Goal: Task Accomplishment & Management: Manage account settings

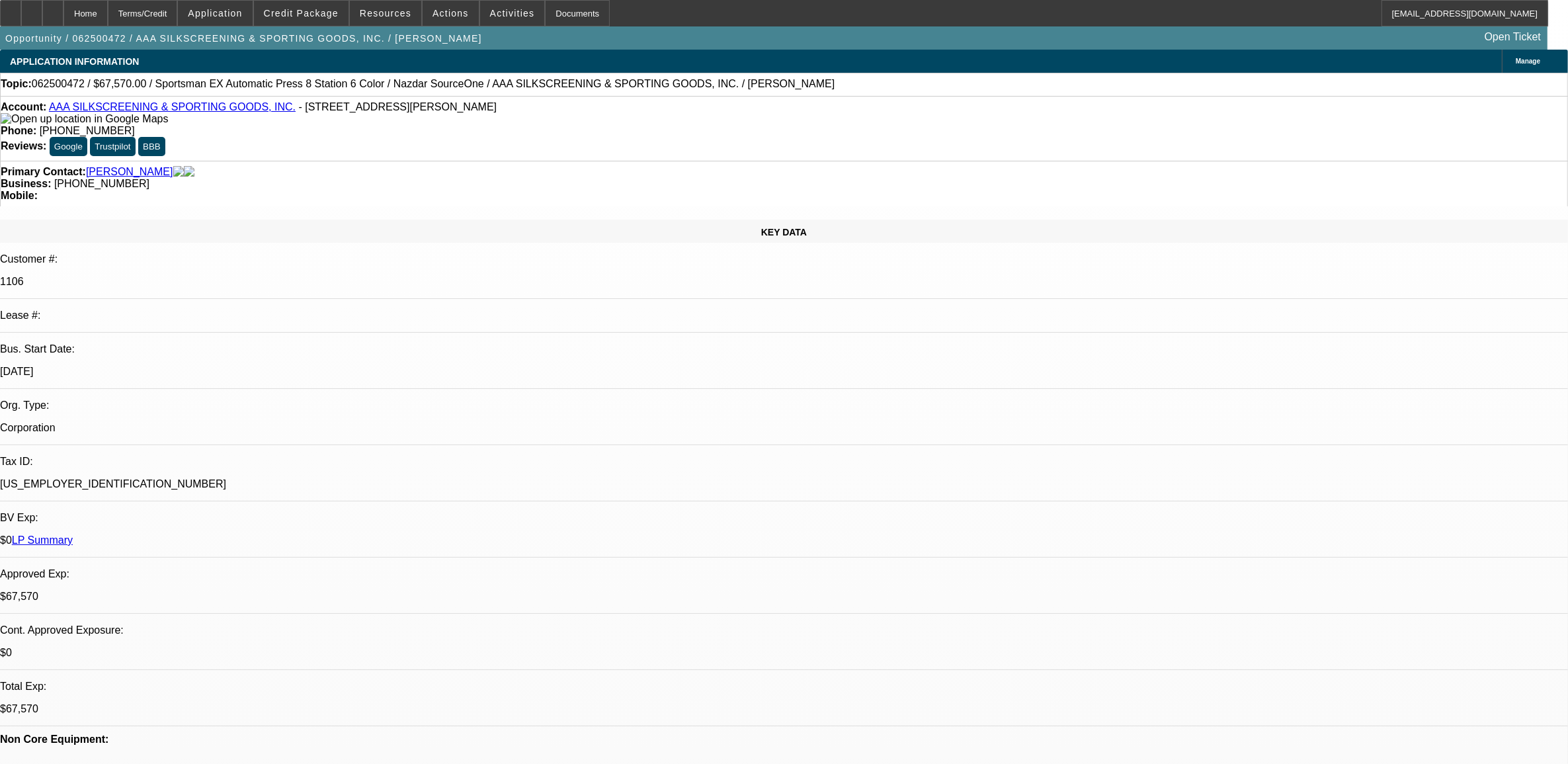
select select "0"
select select "0.1"
select select "2"
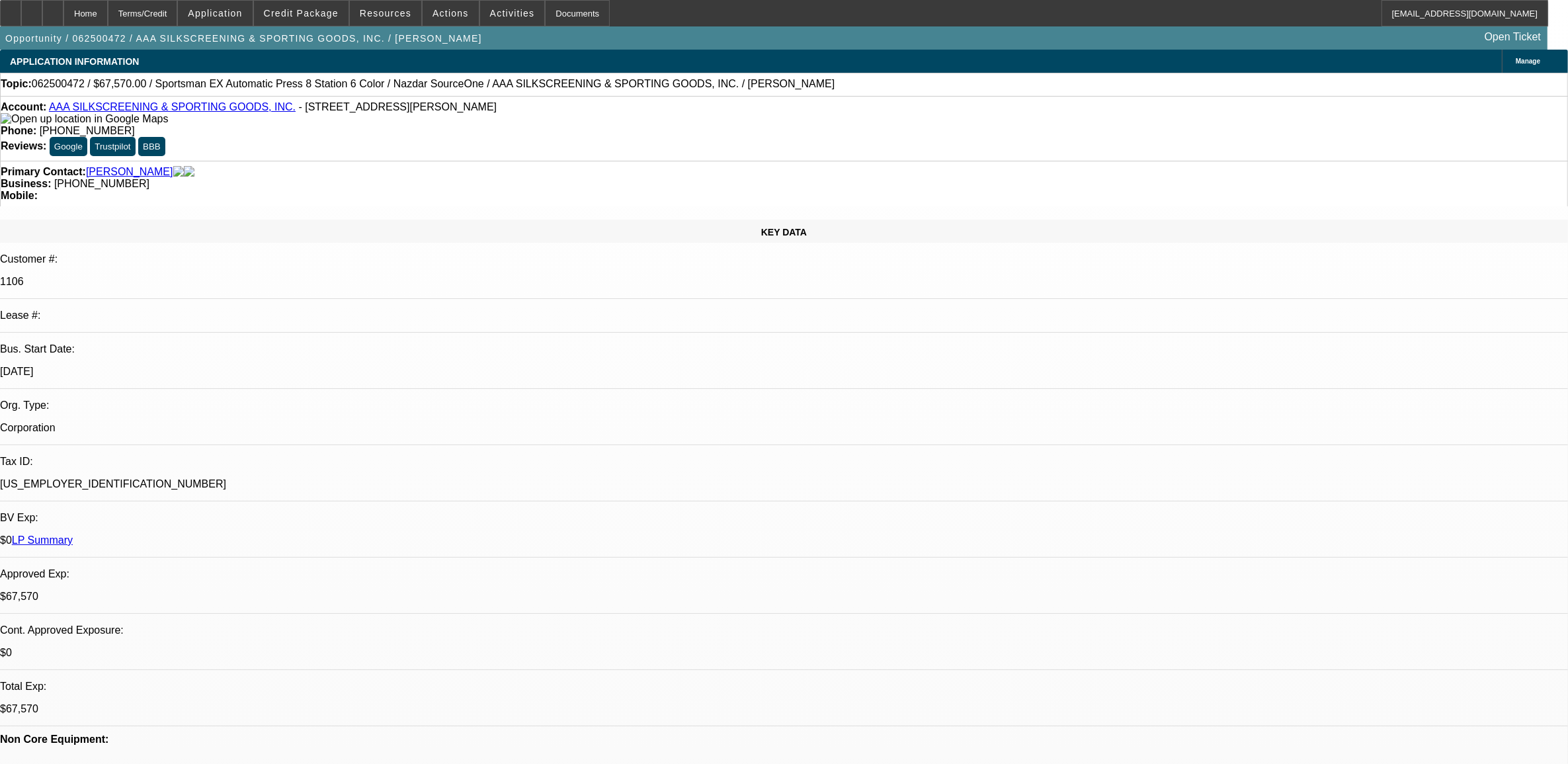
select select "0.1"
select select "0"
select select "0.1"
select select "0"
select select "2"
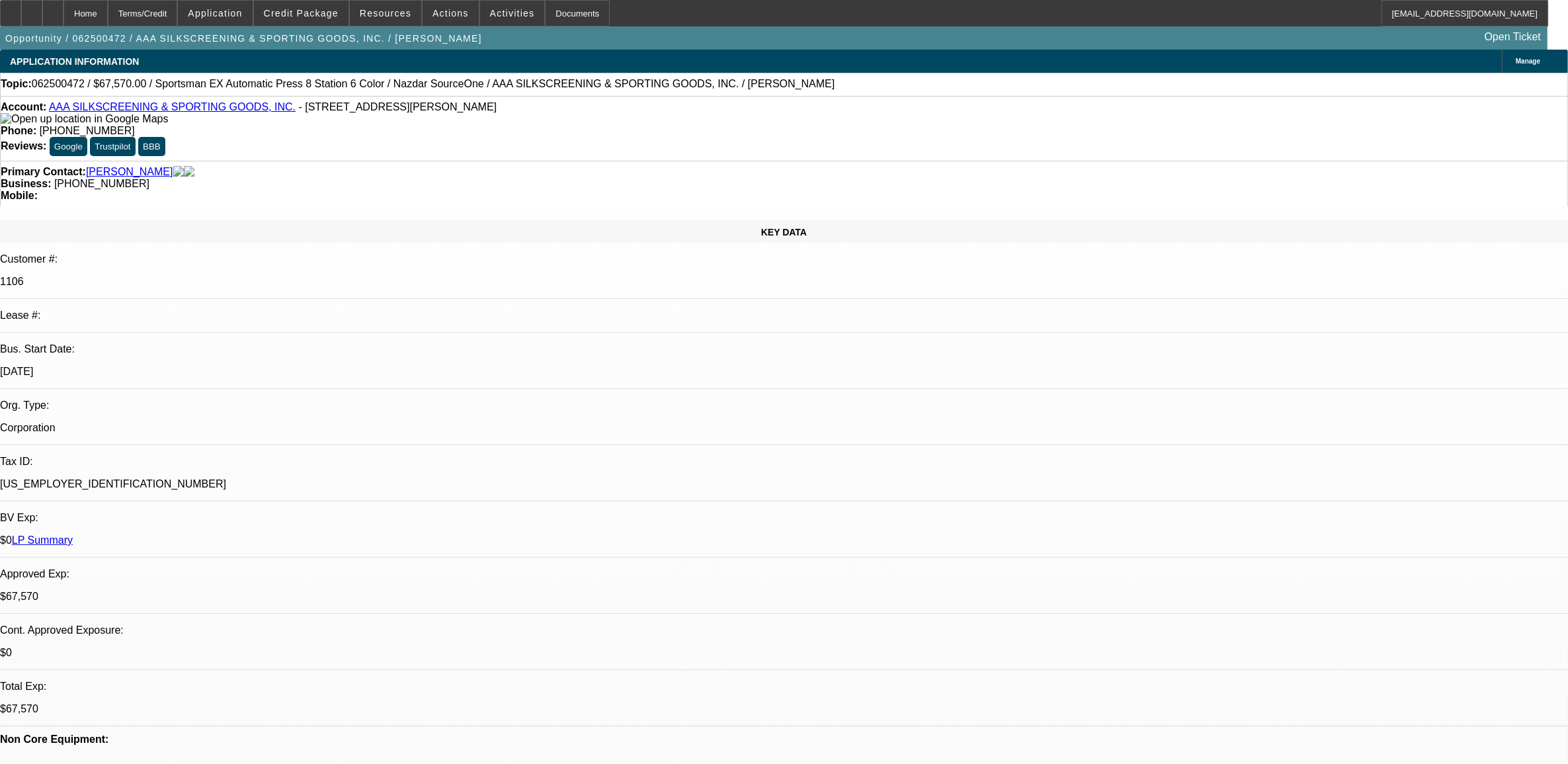
select select "0.1"
select select "1"
select select "5"
select select "6"
select select "1"
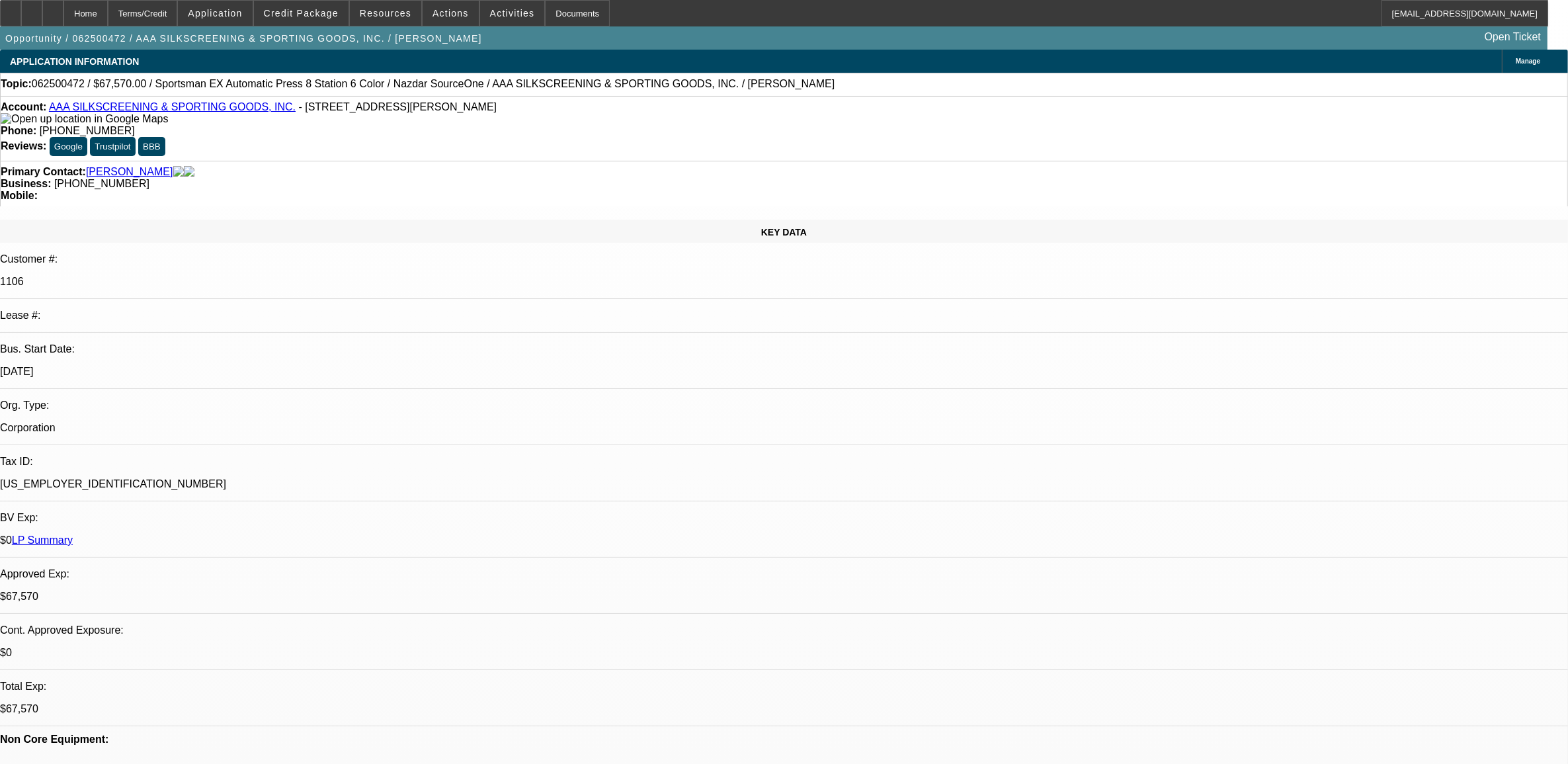
select select "2"
select select "4"
select select "1"
select select "2"
select select "4"
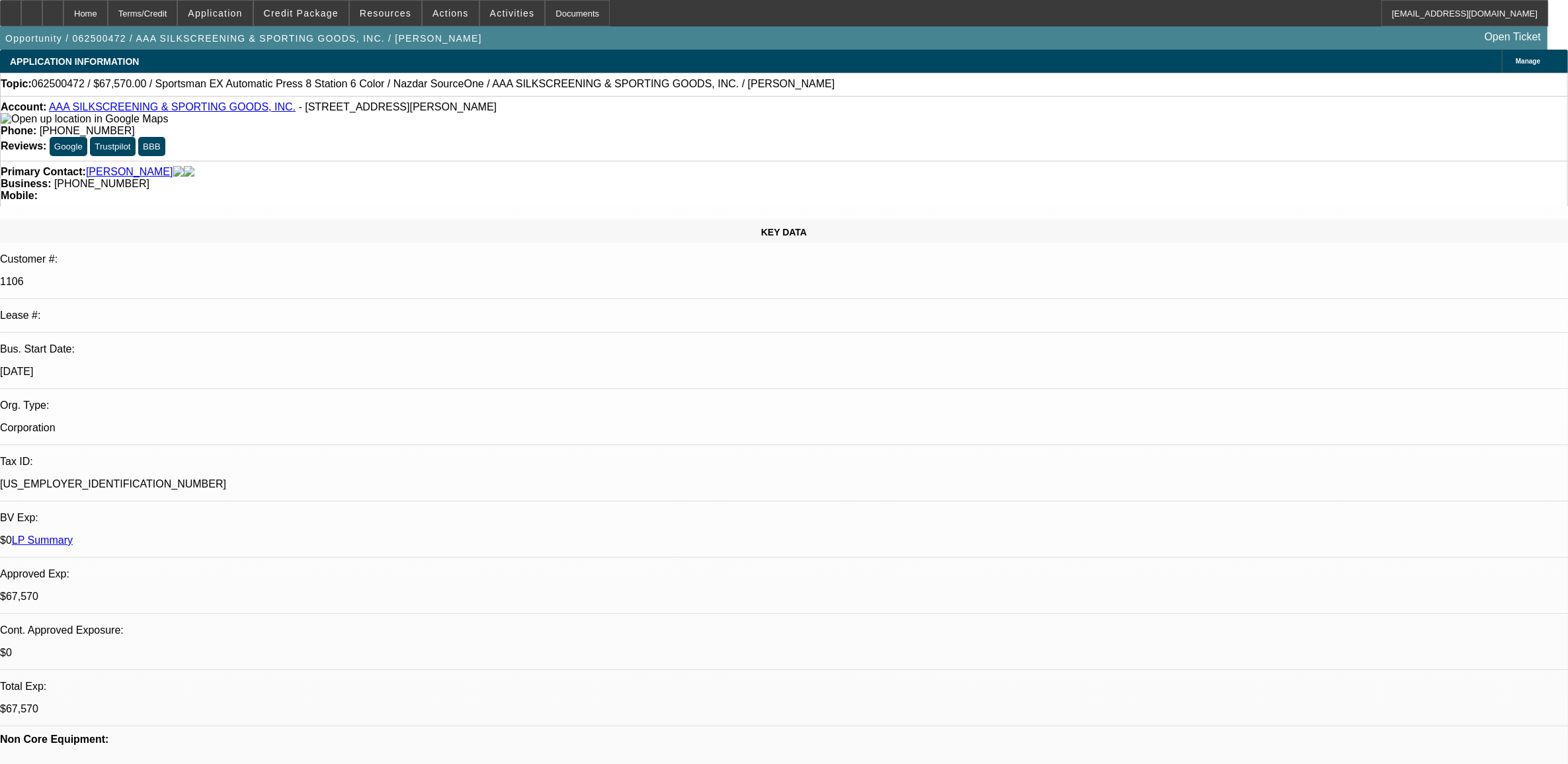
select select "1"
select select "2"
select select "4"
click at [477, 114] on div "Account: AAA SILKSCREENING & SPORTING GOODS, INC. - [STREET_ADDRESS][PERSON_NAM…" at bounding box center [784, 113] width 1566 height 24
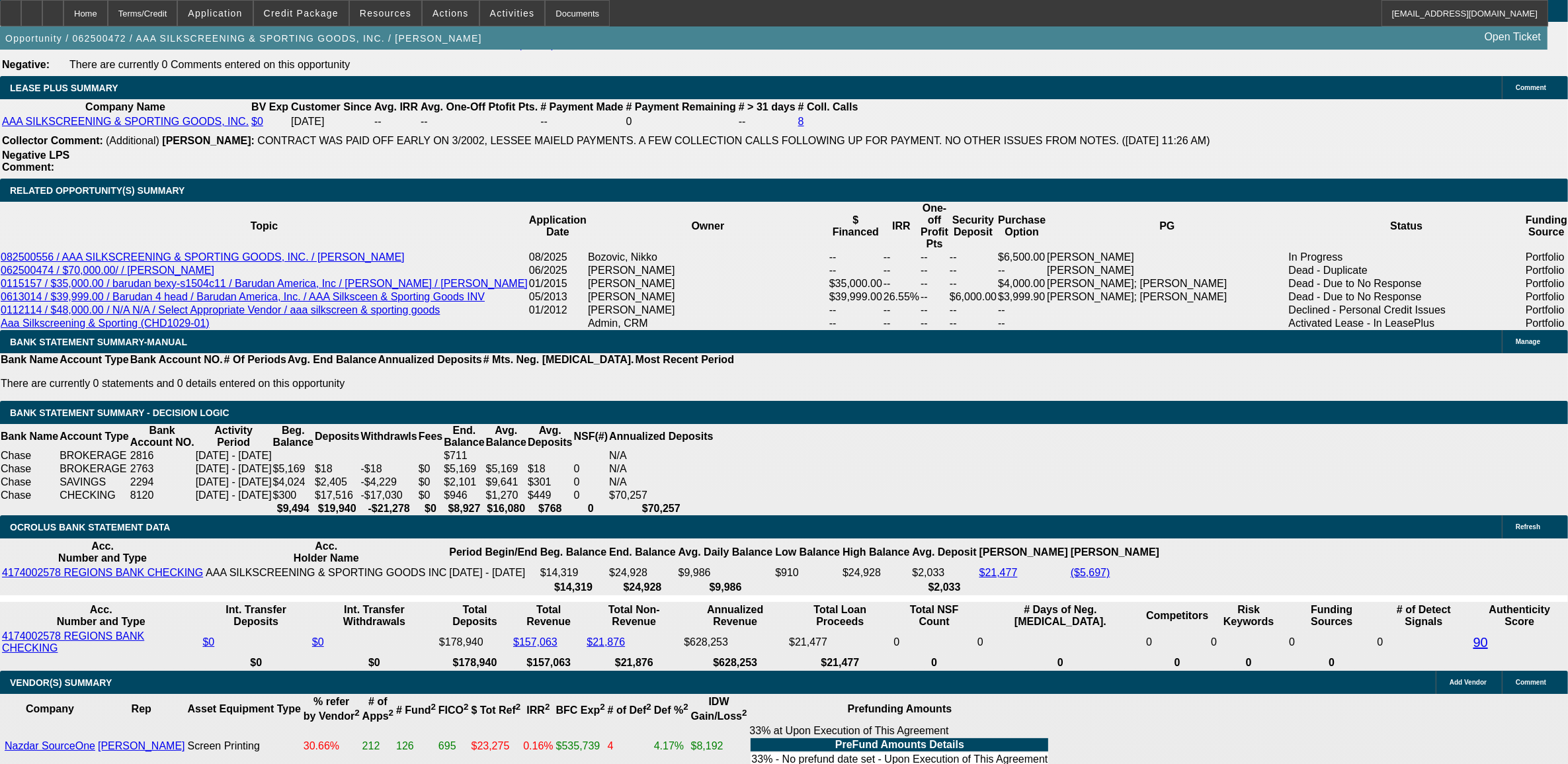
scroll to position [2232, 0]
